Goal: Find specific page/section: Find specific page/section

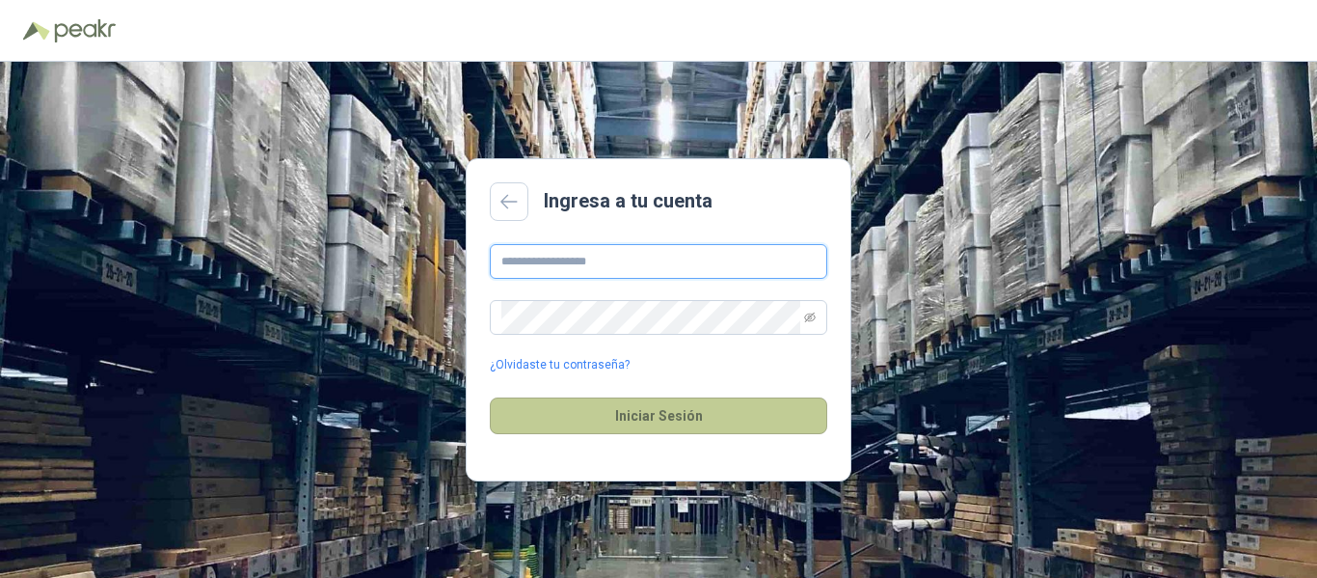
type input "**********"
click at [697, 418] on button "Iniciar Sesión" at bounding box center [658, 415] width 337 height 37
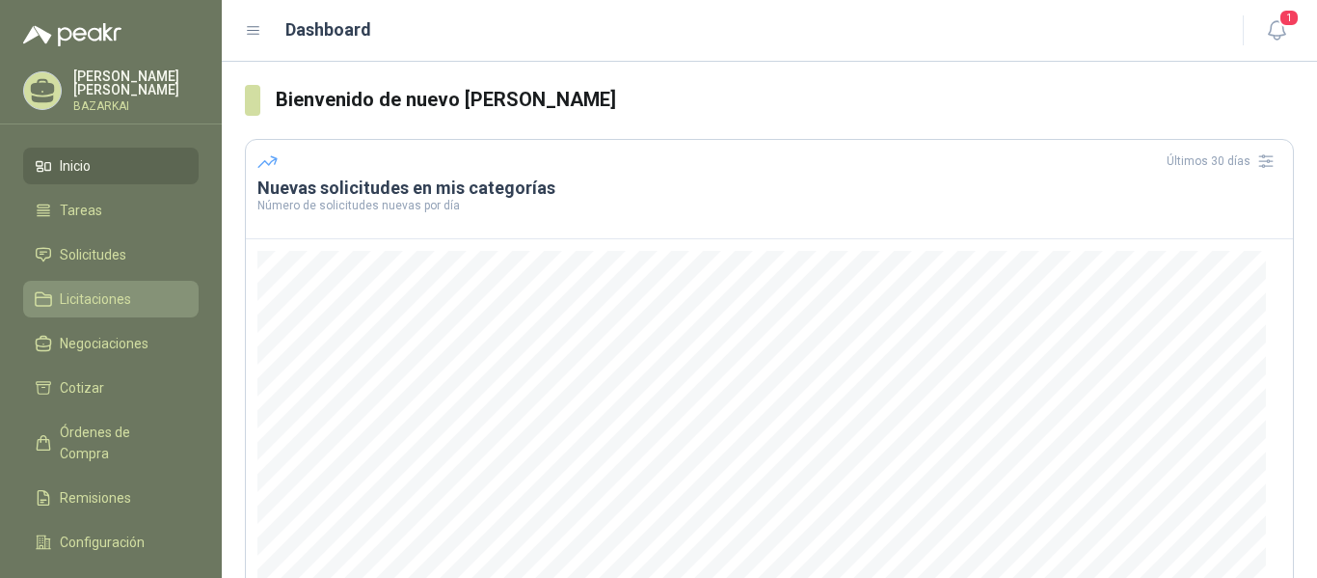
click at [71, 286] on link "Licitaciones" at bounding box center [110, 299] width 175 height 37
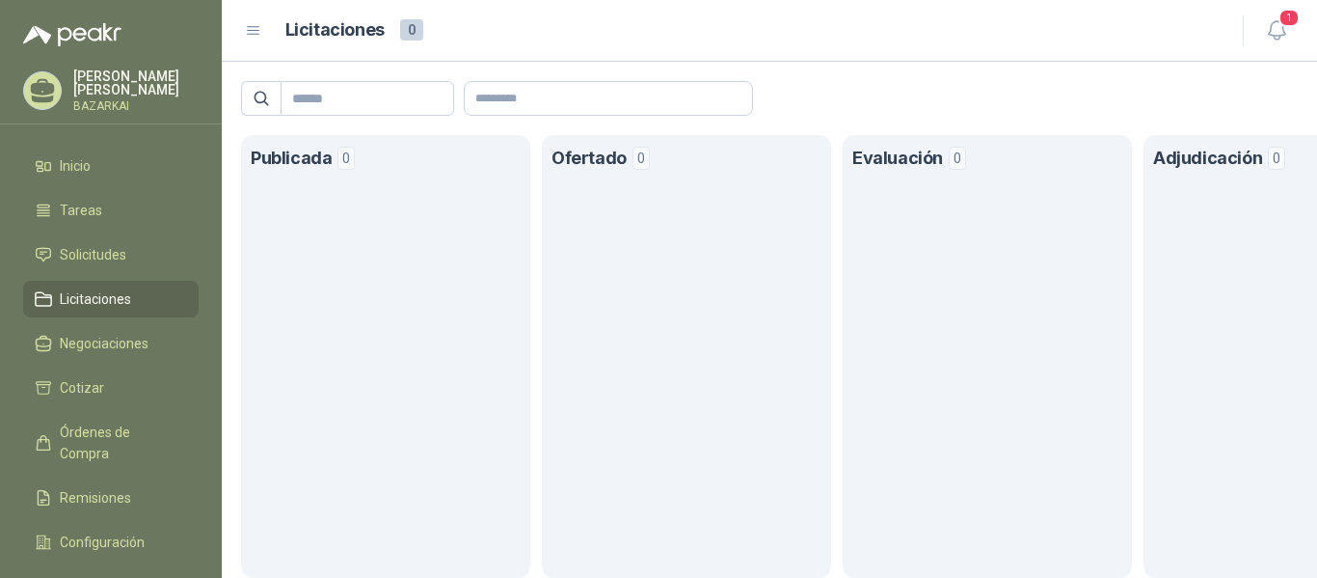
click at [112, 297] on span "Licitaciones" at bounding box center [95, 298] width 71 height 21
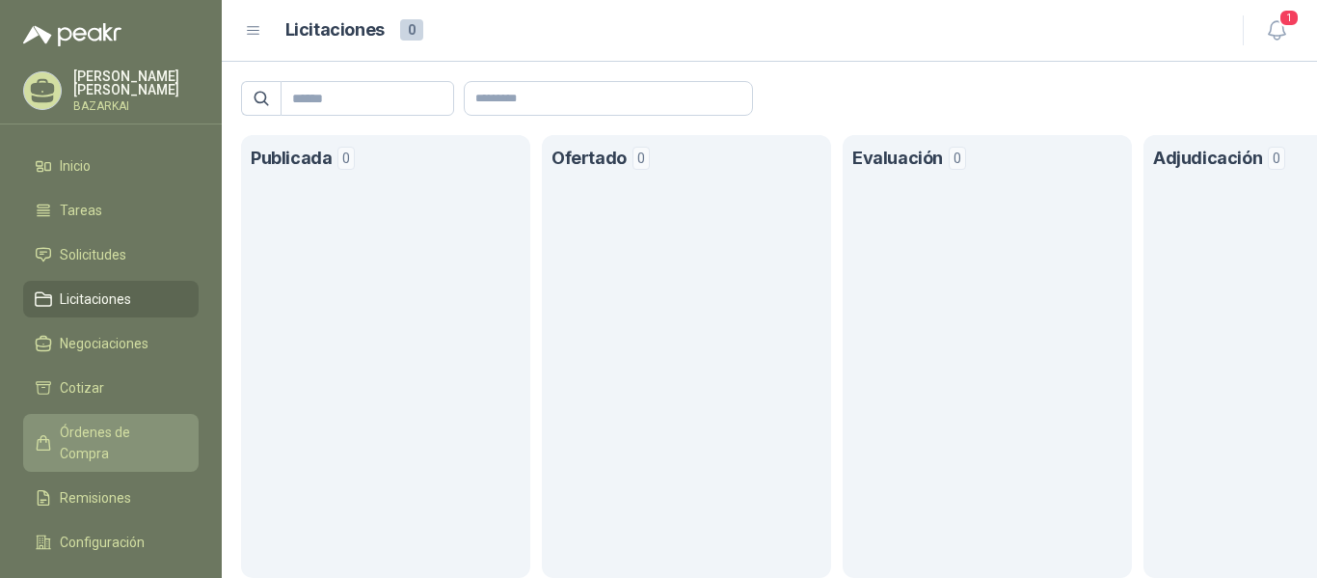
click at [114, 441] on span "Órdenes de Compra" at bounding box center [120, 442] width 121 height 42
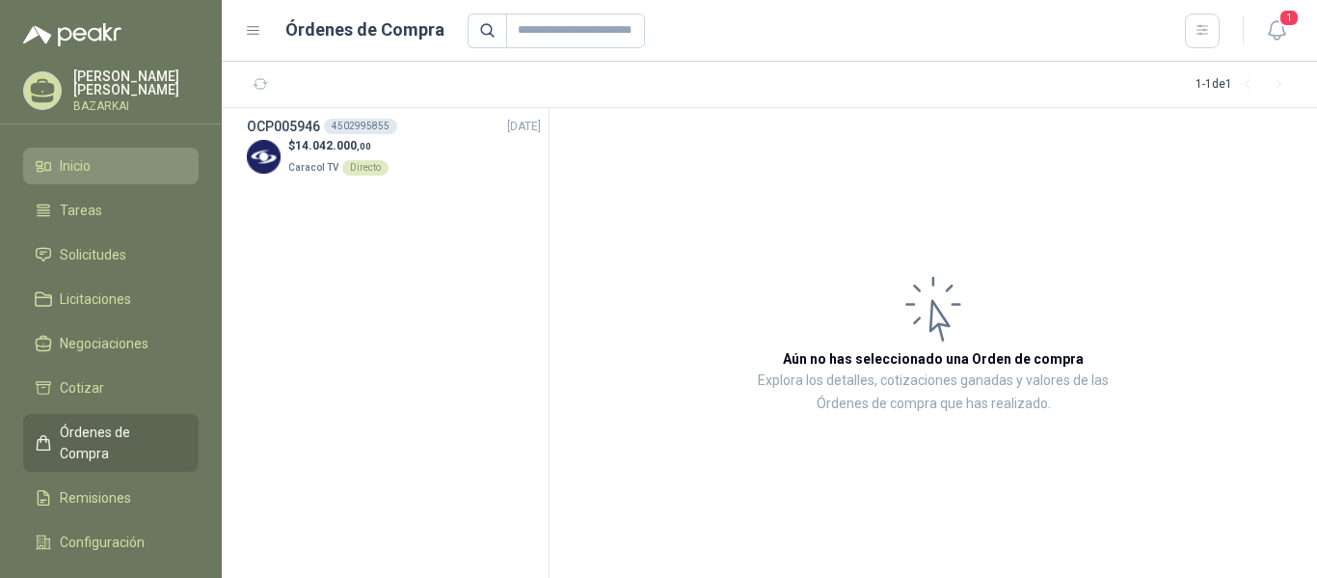
click at [107, 164] on li "Inicio" at bounding box center [111, 165] width 152 height 21
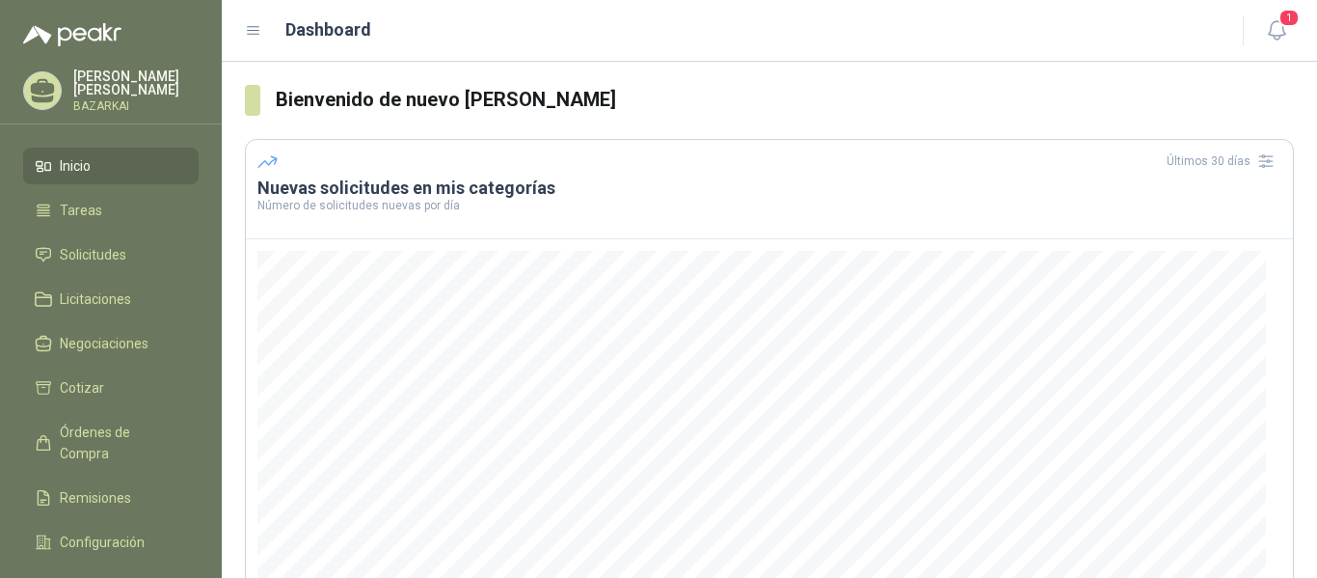
click at [95, 162] on li "Inicio" at bounding box center [111, 165] width 152 height 21
click at [93, 201] on span "Tareas" at bounding box center [81, 210] width 42 height 21
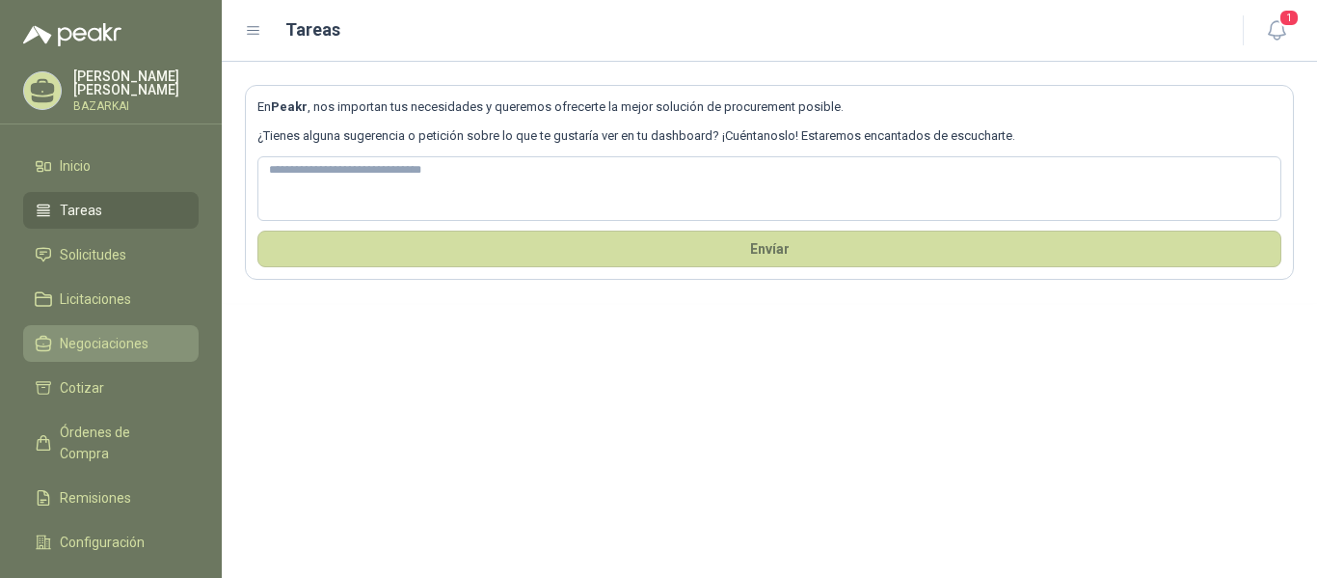
click at [100, 340] on span "Negociaciones" at bounding box center [104, 343] width 89 height 21
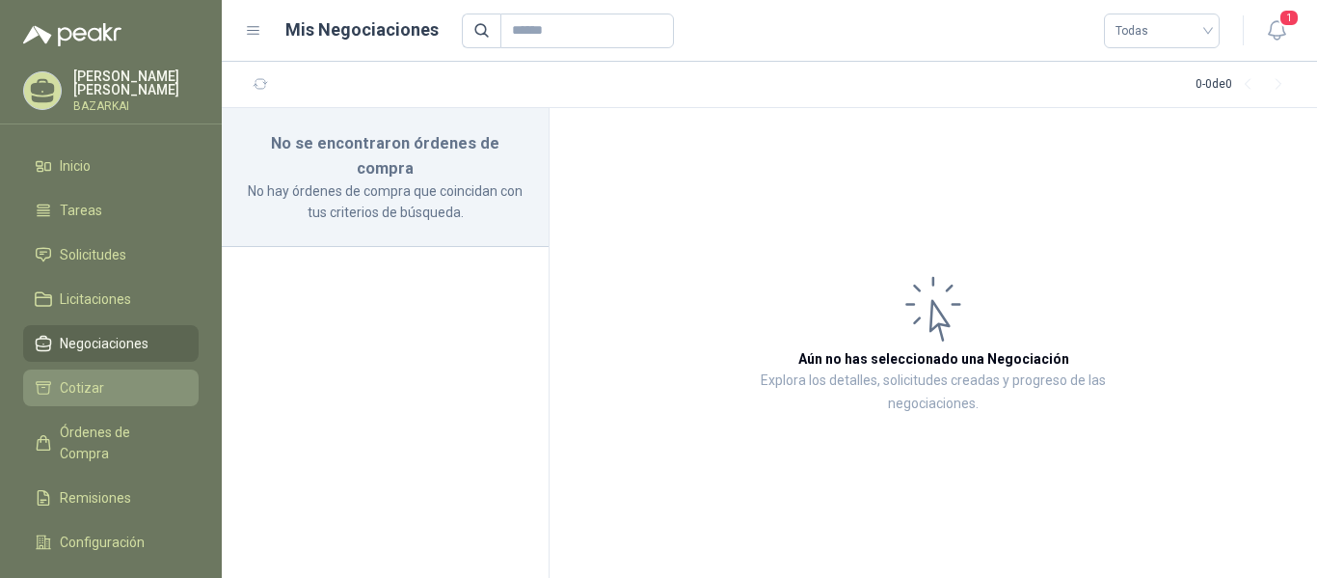
click at [80, 380] on span "Cotizar" at bounding box center [82, 387] width 44 height 21
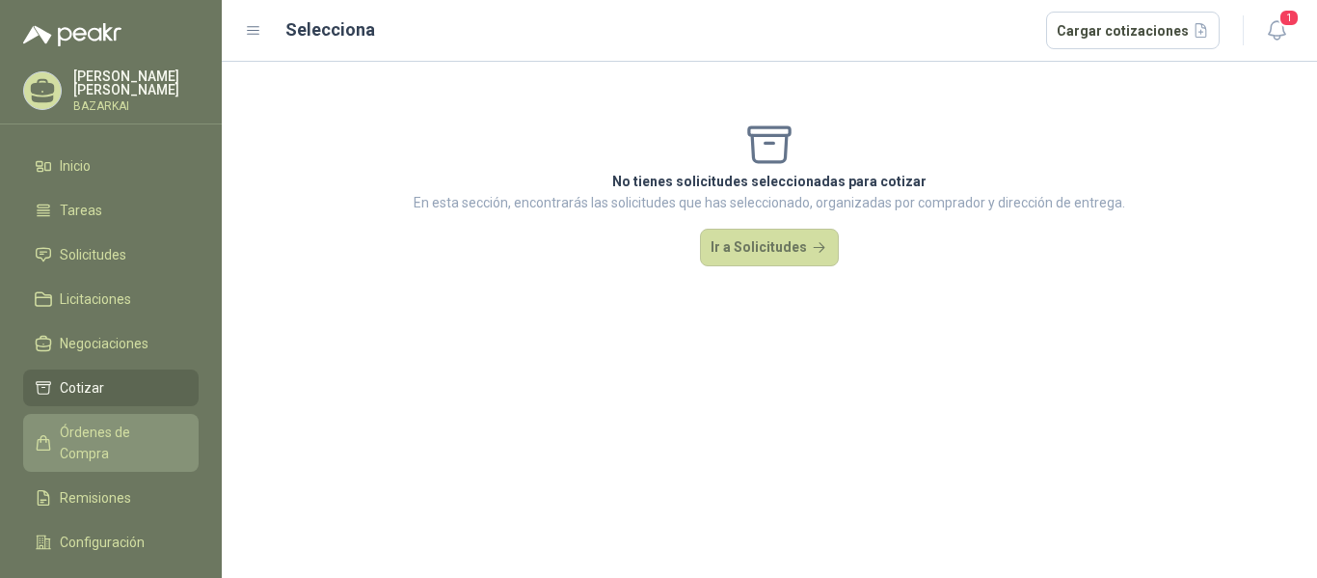
click at [110, 430] on span "Órdenes de Compra" at bounding box center [120, 442] width 121 height 42
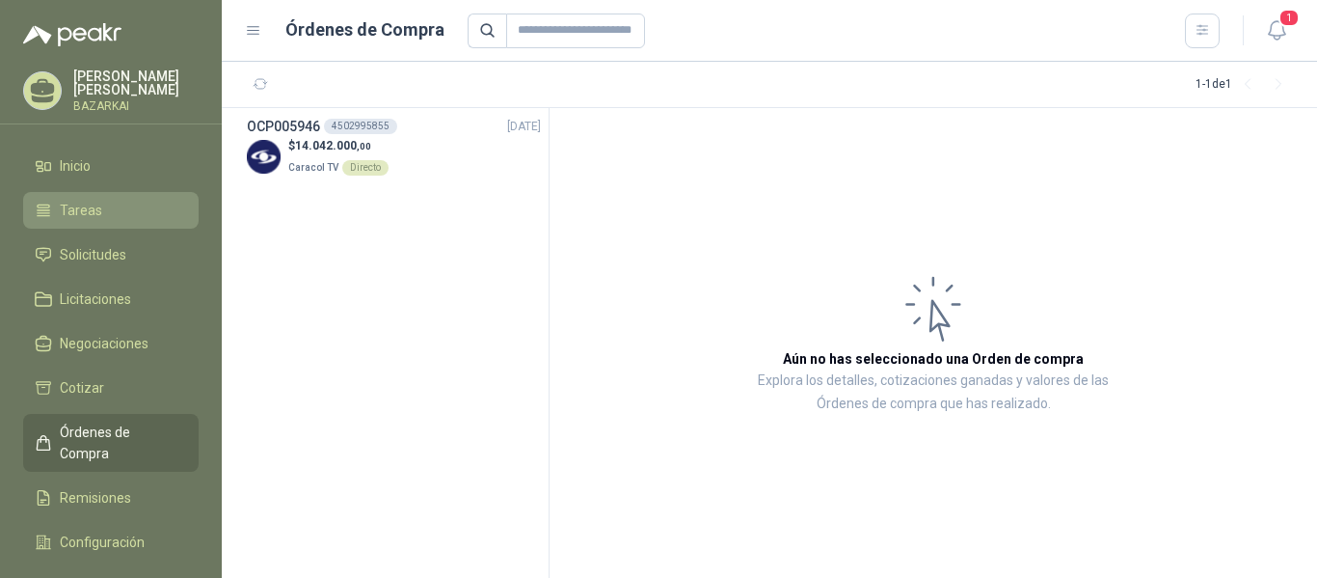
click at [92, 199] on link "Tareas" at bounding box center [110, 210] width 175 height 37
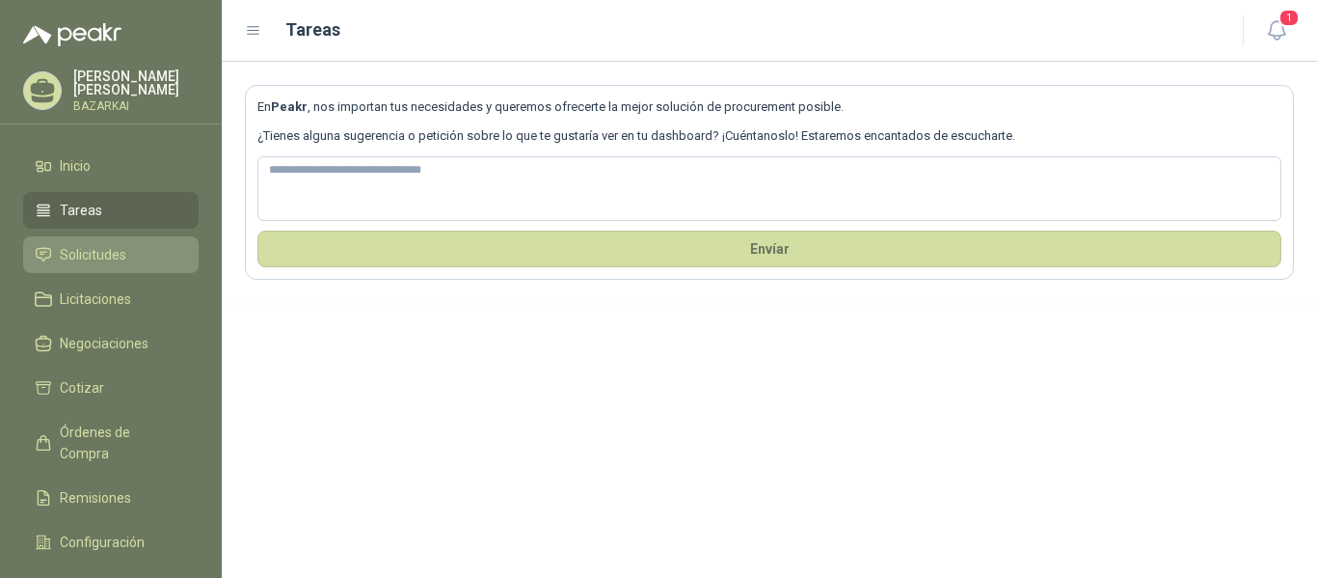
click at [116, 245] on span "Solicitudes" at bounding box center [93, 254] width 67 height 21
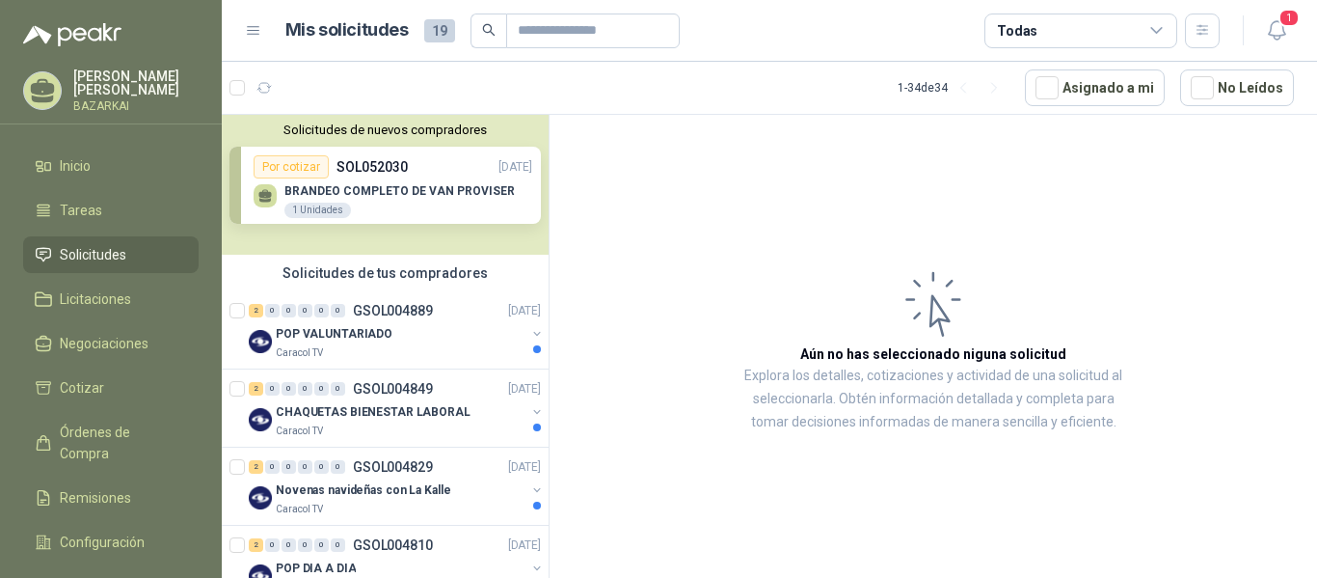
click at [108, 247] on span "Solicitudes" at bounding box center [93, 254] width 67 height 21
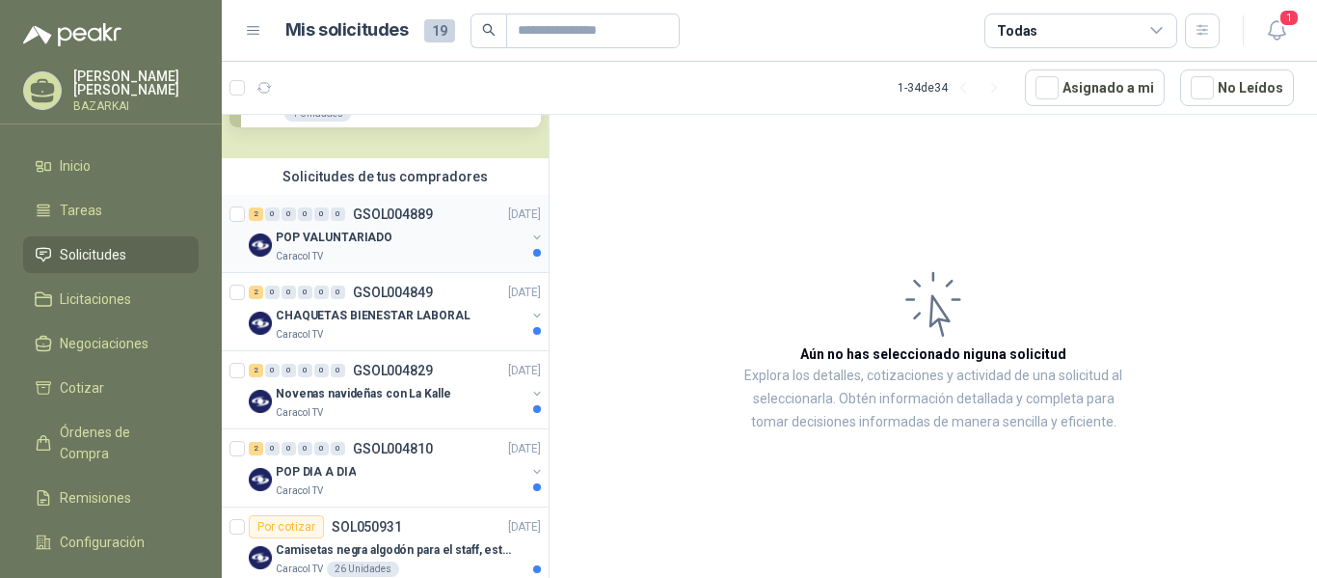
click at [370, 245] on p "POP VALUNTARIADO" at bounding box center [334, 238] width 117 height 18
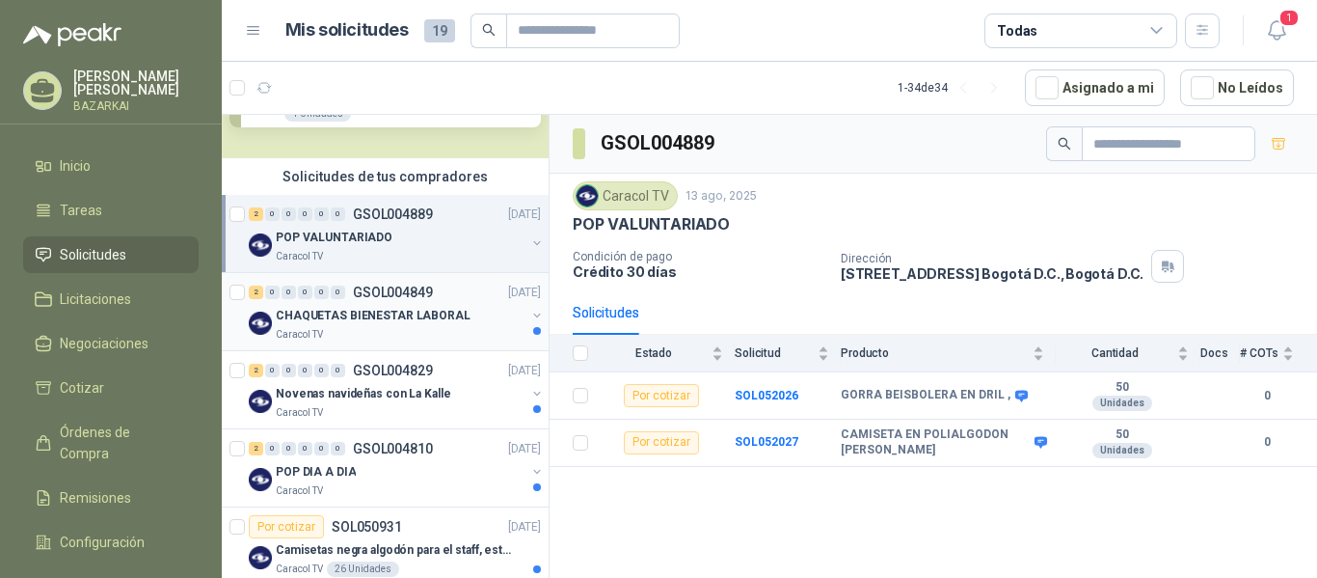
click at [345, 320] on p "CHAQUETAS BIENESTAR LABORAL" at bounding box center [373, 316] width 195 height 18
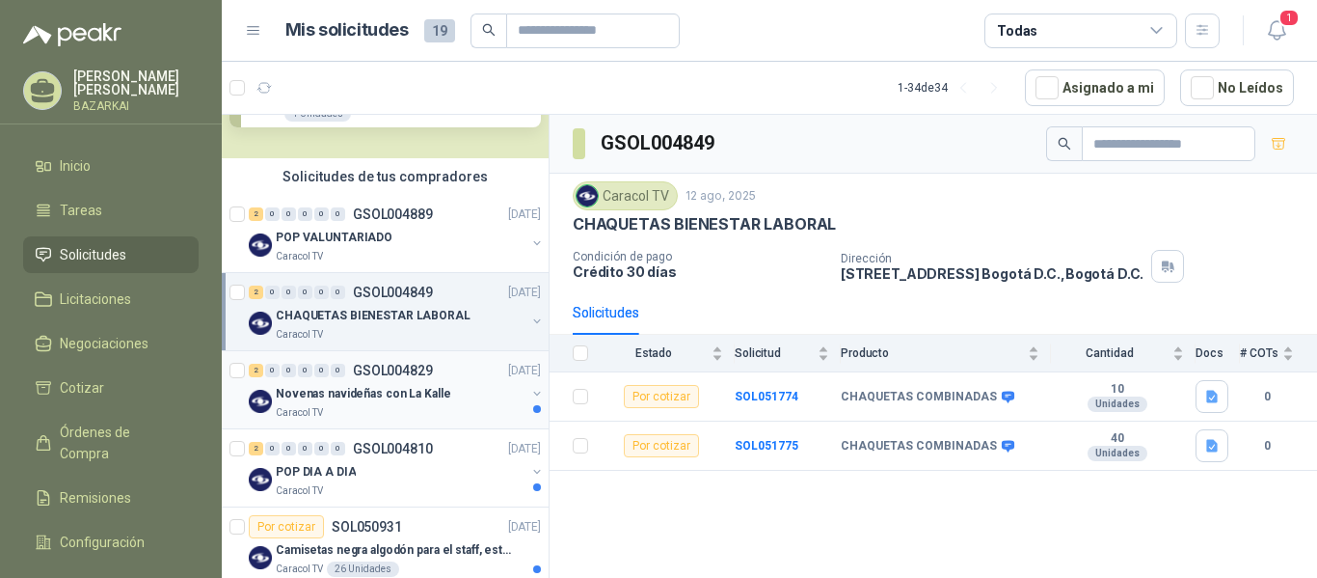
click at [384, 410] on div "Caracol TV" at bounding box center [401, 412] width 250 height 15
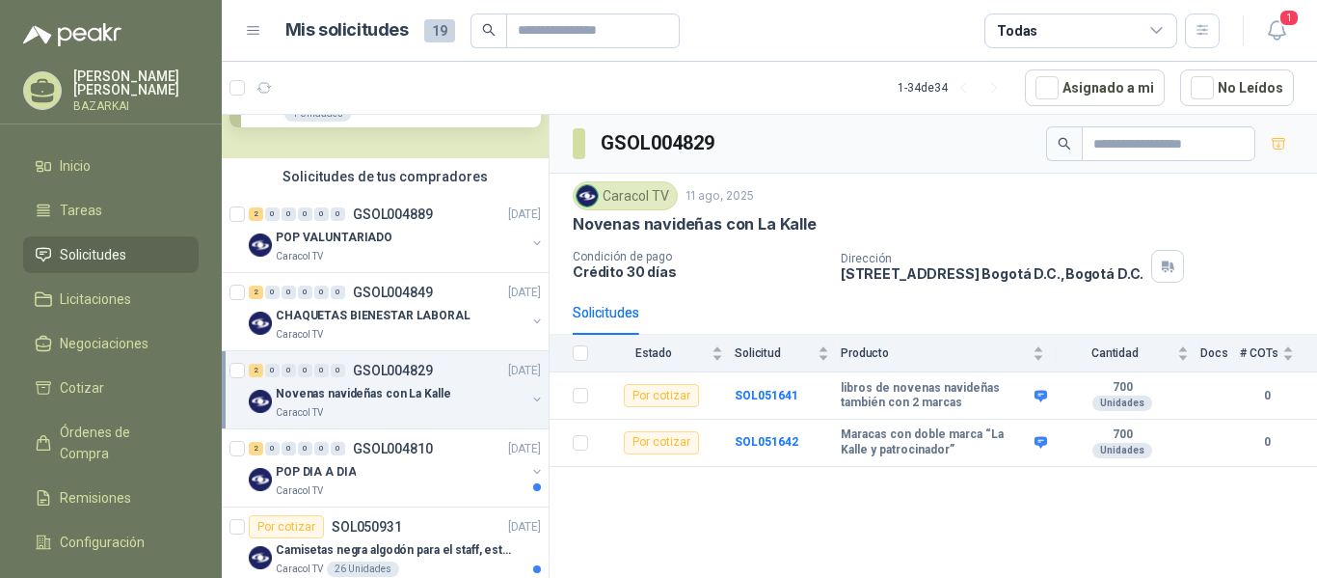
scroll to position [193, 0]
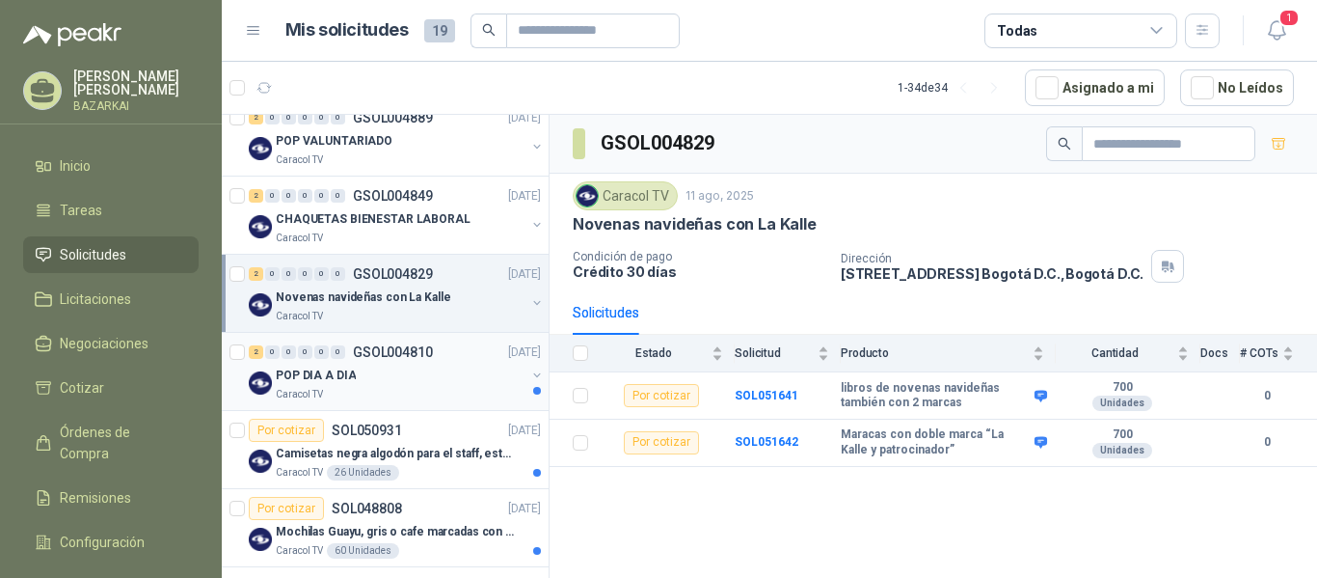
click at [416, 374] on div "POP DIA A DIA" at bounding box center [401, 375] width 250 height 23
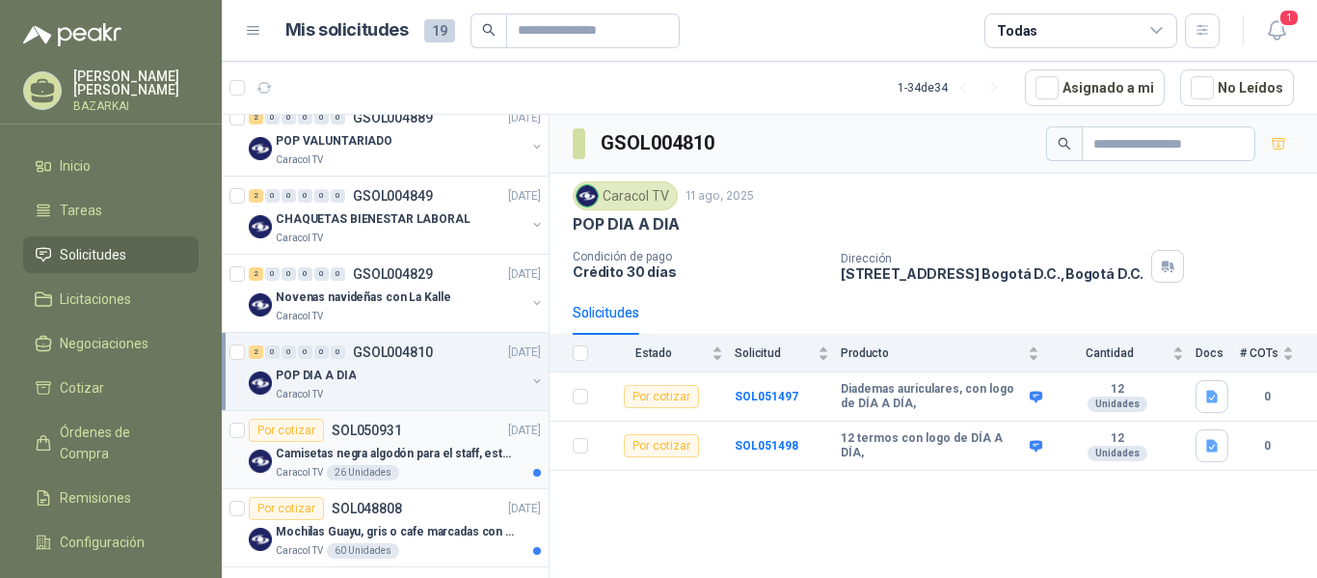
click at [407, 456] on p "Camisetas negra algodón para el staff, estampadas en espalda y frente con el lo…" at bounding box center [396, 454] width 240 height 18
